Goal: Find specific page/section: Find specific page/section

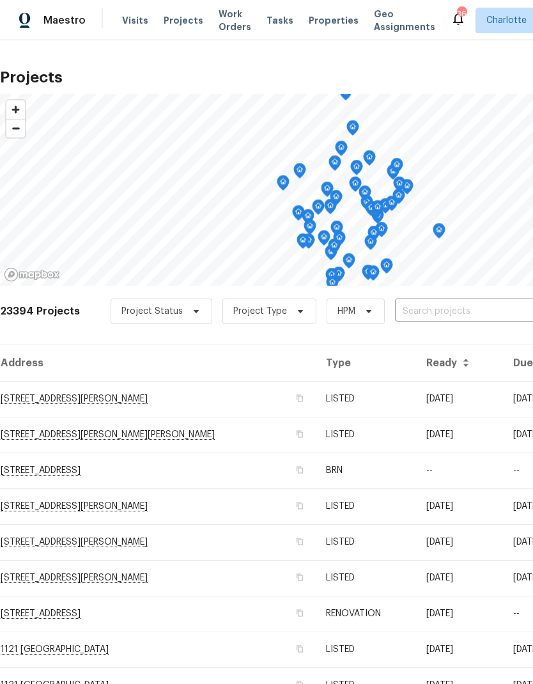
click at [457, 314] on input "text" at bounding box center [468, 312] width 146 height 20
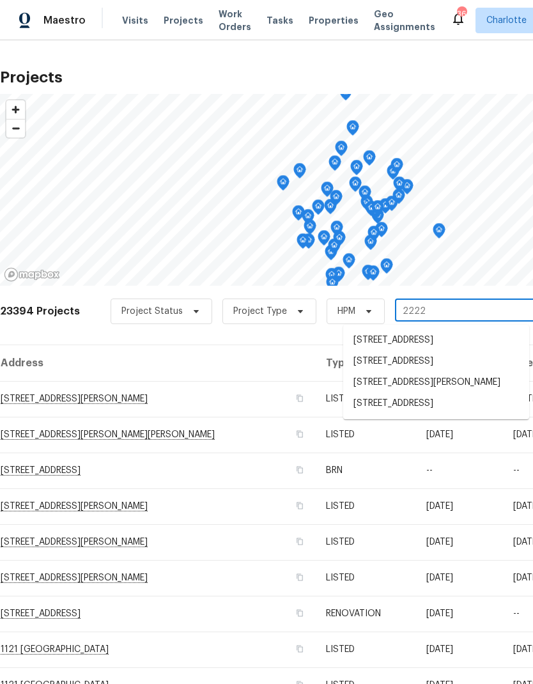
type input "2222 m"
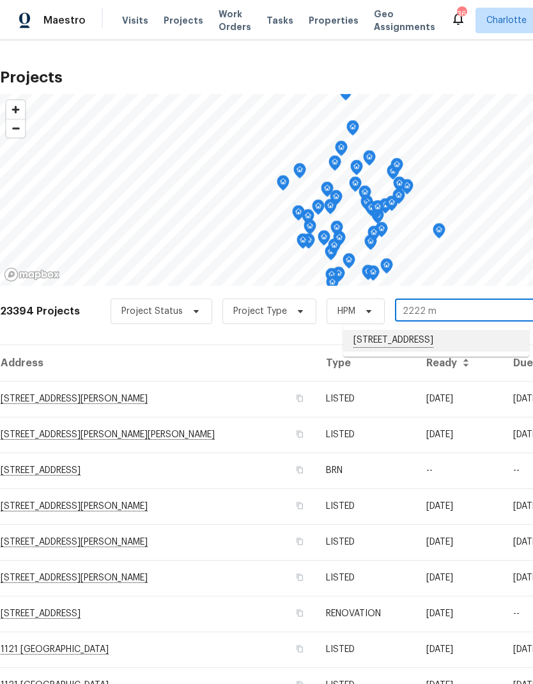
click at [426, 339] on li "2222 Merimac Dr, Charlotte, NC 28273" at bounding box center [436, 341] width 186 height 22
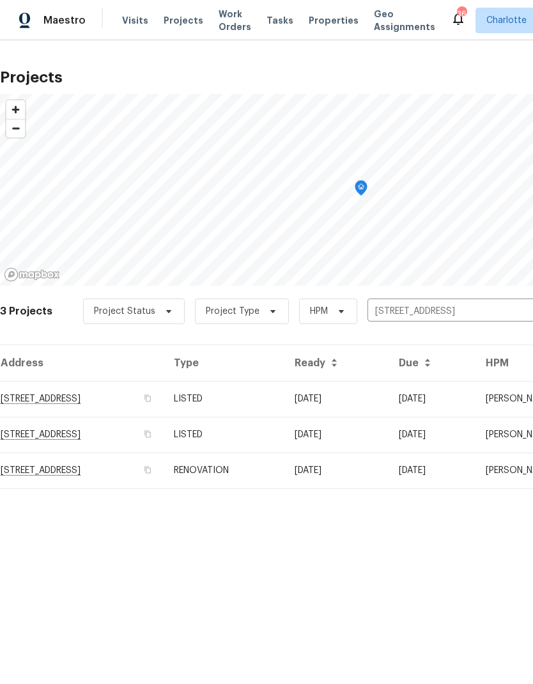
click at [37, 397] on td "2222 Merimac Dr, Charlotte, NC 28273" at bounding box center [82, 399] width 164 height 36
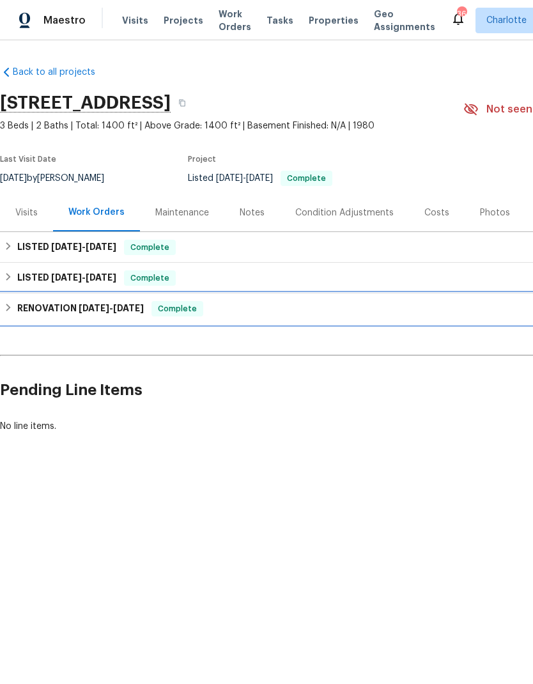
click at [21, 309] on h6 "RENOVATION 7/28/25 - 8/14/25" at bounding box center [80, 308] width 127 height 15
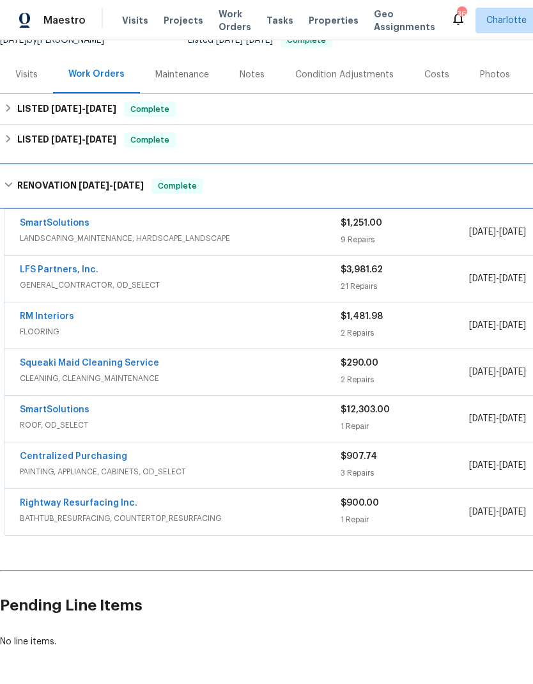
scroll to position [137, 0]
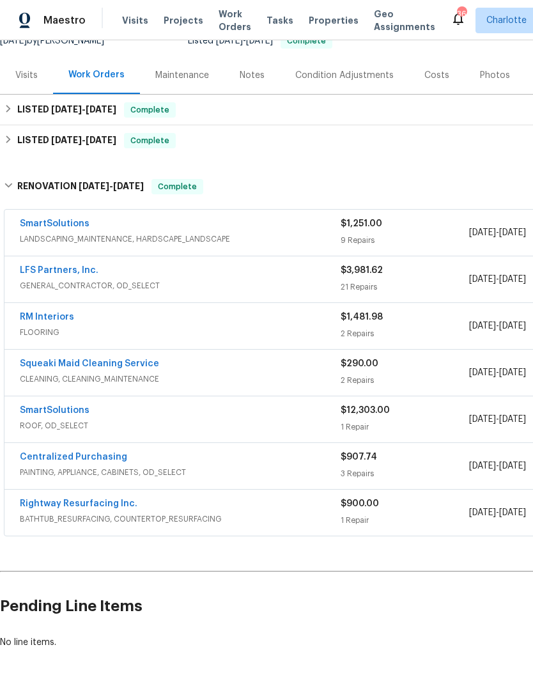
click at [48, 410] on link "SmartSolutions" at bounding box center [55, 410] width 70 height 9
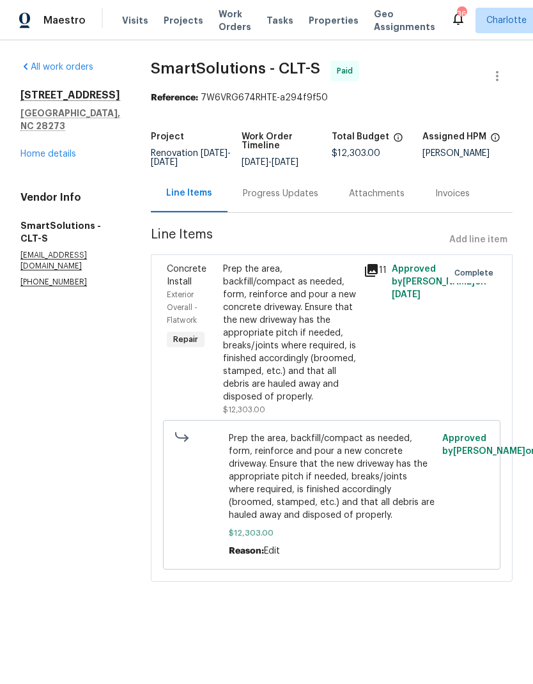
click at [31, 132] on div "2222 Merimac Dr Charlotte, NC 28273 Home details" at bounding box center [70, 125] width 100 height 72
click at [24, 150] on link "Home details" at bounding box center [48, 154] width 56 height 9
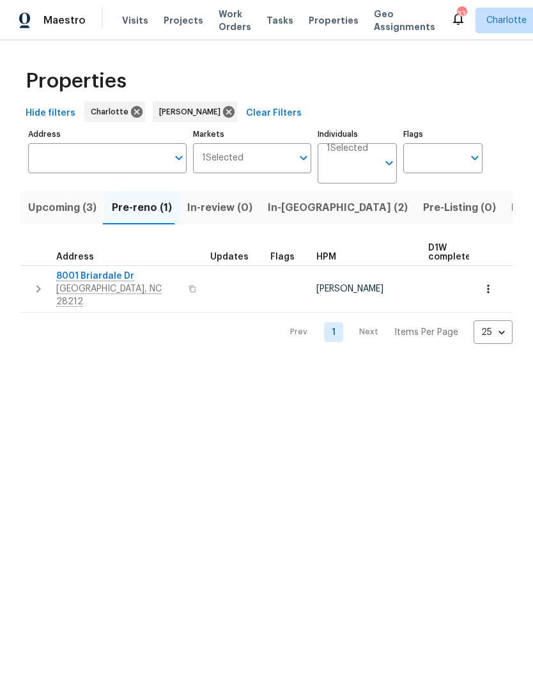
scroll to position [0, 23]
